Goal: Find specific page/section: Find specific page/section

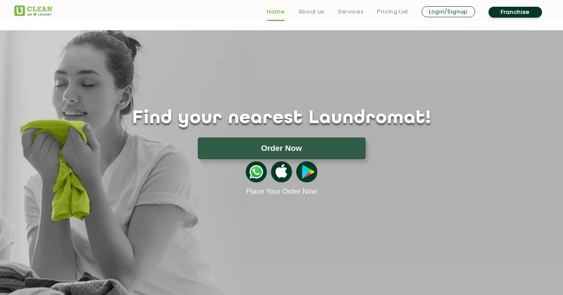
scroll to position [1828, 0]
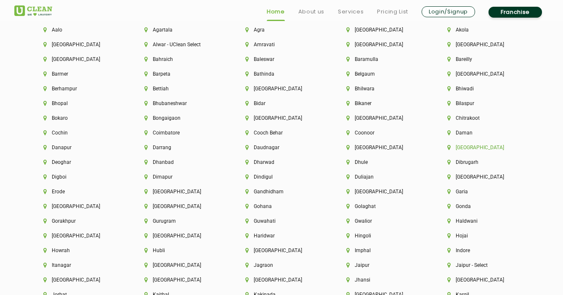
click at [452, 146] on li "[GEOGRAPHIC_DATA]" at bounding box center [483, 148] width 72 height 6
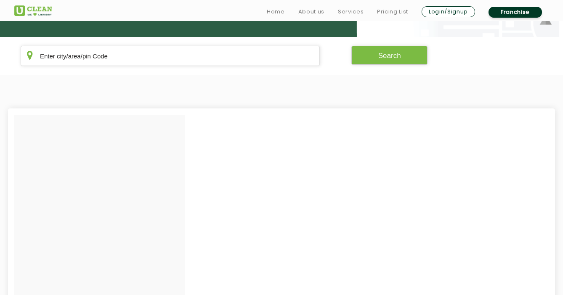
scroll to position [153, 0]
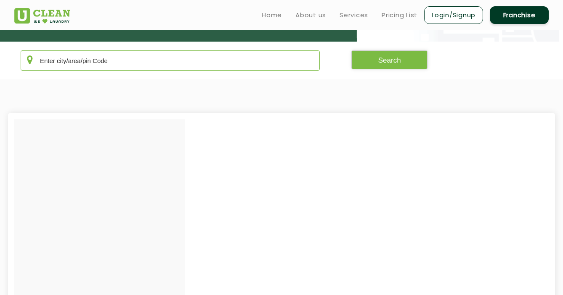
click at [273, 55] on input "text" at bounding box center [170, 60] width 299 height 20
type input "[PERSON_NAME] Nagar"
click at [373, 46] on section "[PERSON_NAME] Nagar Search" at bounding box center [281, 61] width 563 height 38
click at [370, 51] on button "Search" at bounding box center [389, 59] width 77 height 19
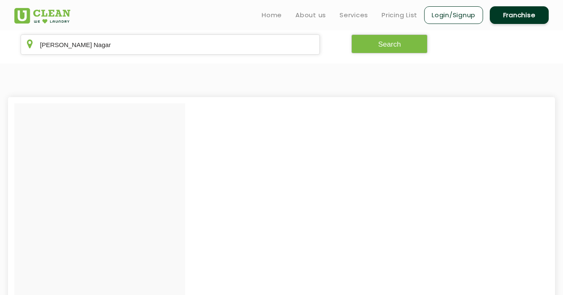
scroll to position [161, 0]
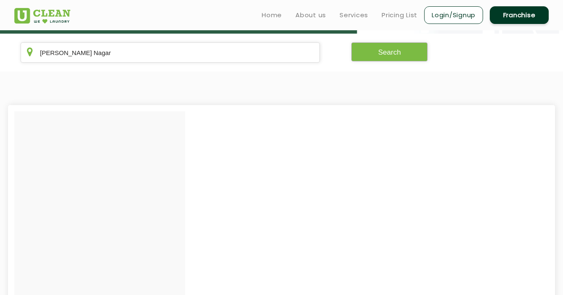
click at [359, 50] on button "Search" at bounding box center [389, 51] width 77 height 19
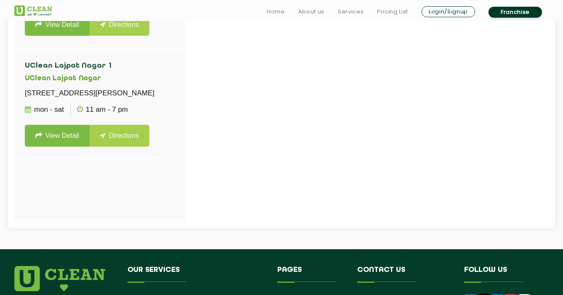
scroll to position [361, 0]
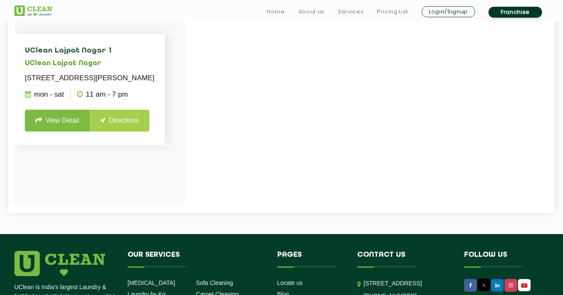
click at [104, 124] on icon at bounding box center [102, 120] width 5 height 7
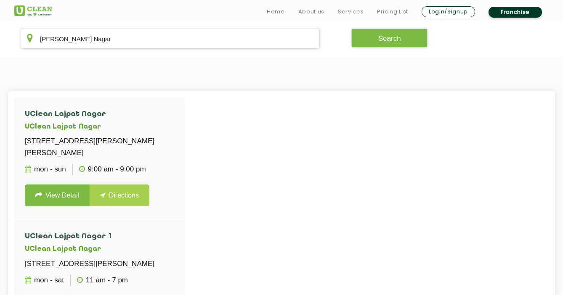
scroll to position [320, 0]
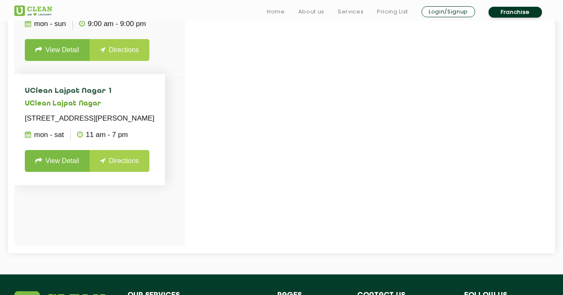
click at [56, 172] on link "View Detail" at bounding box center [57, 161] width 65 height 22
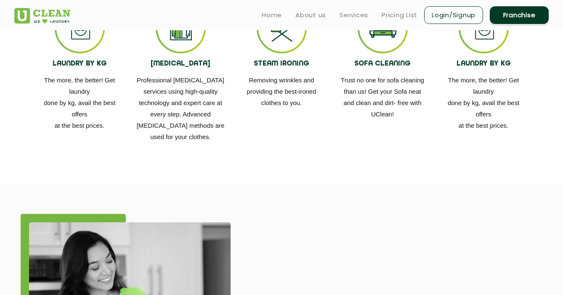
scroll to position [510, 0]
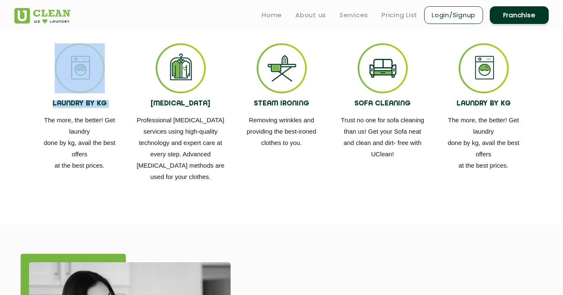
drag, startPoint x: 33, startPoint y: 122, endPoint x: 165, endPoint y: 219, distance: 164.0
click at [164, 218] on section "Services available LAUNDRY BY KG The more, the better! Get laundry done by kg, …" at bounding box center [281, 94] width 563 height 262
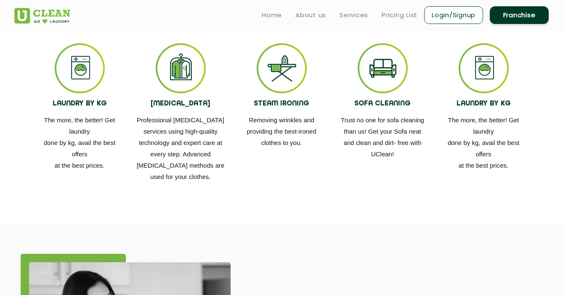
click at [289, 204] on section "Services available LAUNDRY BY KG The more, the better! Get laundry done by kg, …" at bounding box center [281, 94] width 563 height 262
drag, startPoint x: 289, startPoint y: 204, endPoint x: 519, endPoint y: 321, distance: 257.9
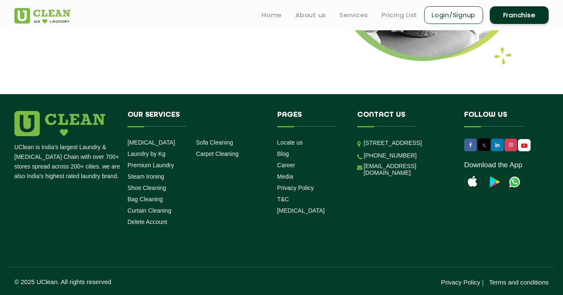
scroll to position [1130, 0]
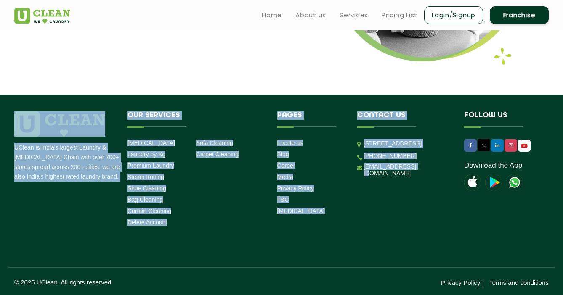
drag, startPoint x: 417, startPoint y: 206, endPoint x: 430, endPoint y: 193, distance: 18.1
click at [430, 193] on div "UClean is India's largest Laundry & [MEDICAL_DATA] Chain with over 700+ stores …" at bounding box center [281, 170] width 547 height 119
click at [430, 177] on li "[EMAIL_ADDRESS][DOMAIN_NAME]" at bounding box center [404, 170] width 94 height 14
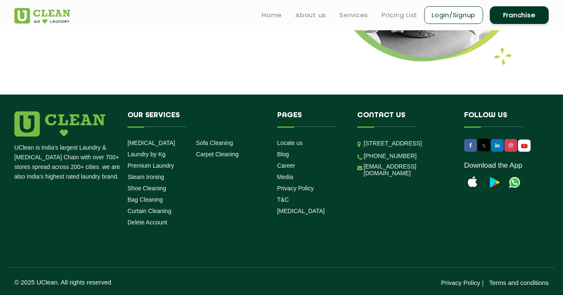
click at [430, 177] on li "[EMAIL_ADDRESS][DOMAIN_NAME]" at bounding box center [404, 170] width 94 height 14
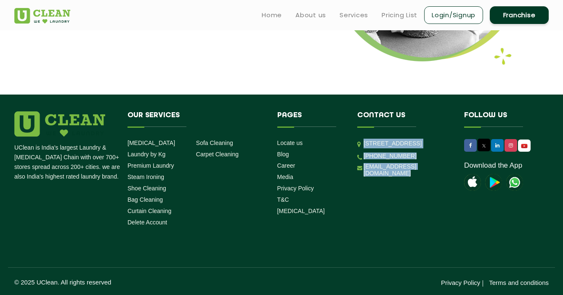
drag, startPoint x: 430, startPoint y: 193, endPoint x: 387, endPoint y: 141, distance: 67.8
click at [387, 145] on ul "[STREET_ADDRESS] [PHONE_NUMBER] [EMAIL_ADDRESS][DOMAIN_NAME]" at bounding box center [404, 158] width 94 height 38
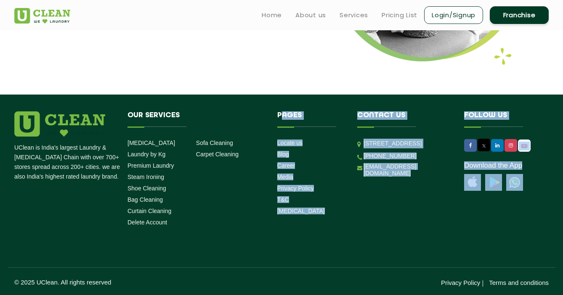
drag, startPoint x: 284, startPoint y: 111, endPoint x: 284, endPoint y: 235, distance: 124.1
click at [284, 235] on div "UClean is India's largest Laundry & [MEDICAL_DATA] Chain with over 700+ stores …" at bounding box center [281, 199] width 547 height 176
